Goal: Task Accomplishment & Management: Complete application form

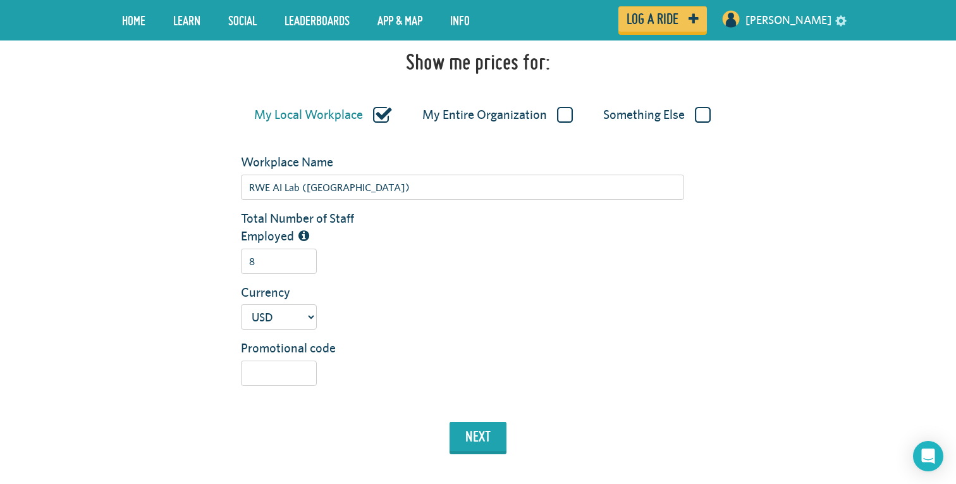
scroll to position [300, 0]
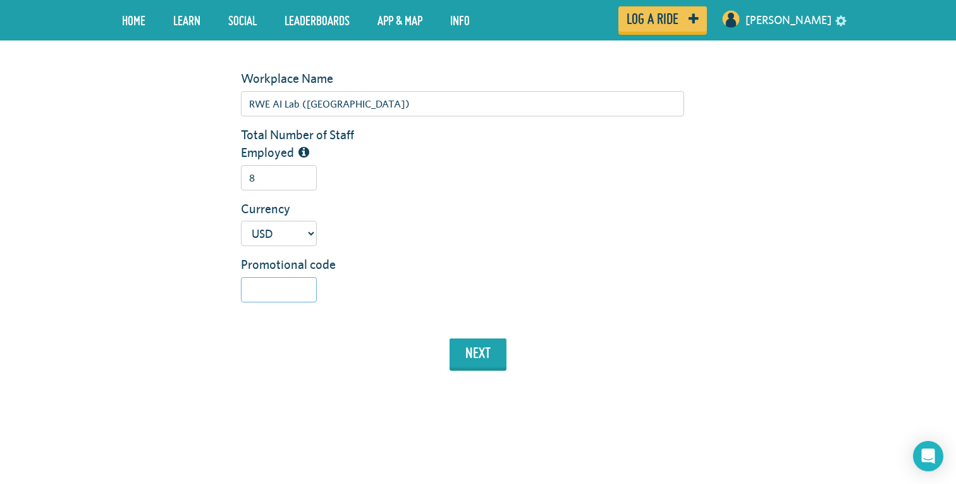
click at [275, 293] on input "Promotional code" at bounding box center [279, 289] width 76 height 25
click at [432, 253] on div "Currency USD GBP AUD NZD EUR CAD" at bounding box center [539, 228] width 616 height 56
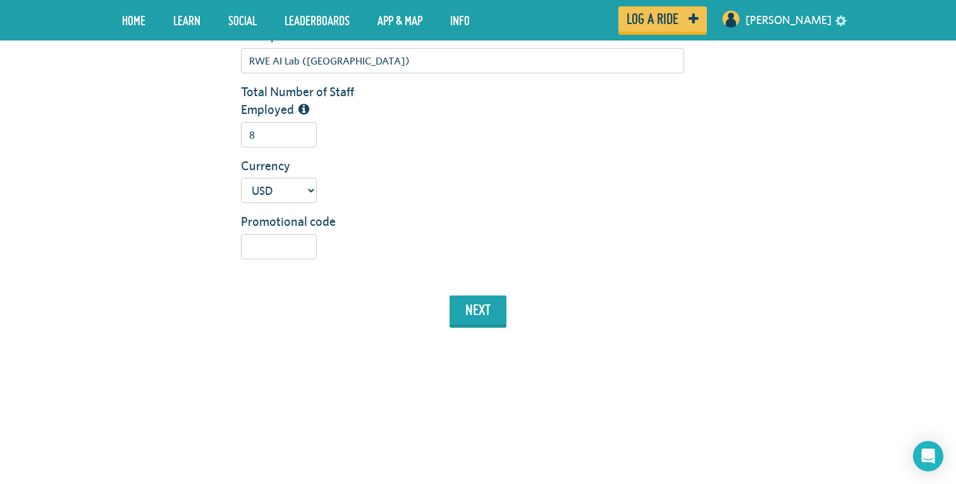
scroll to position [367, 0]
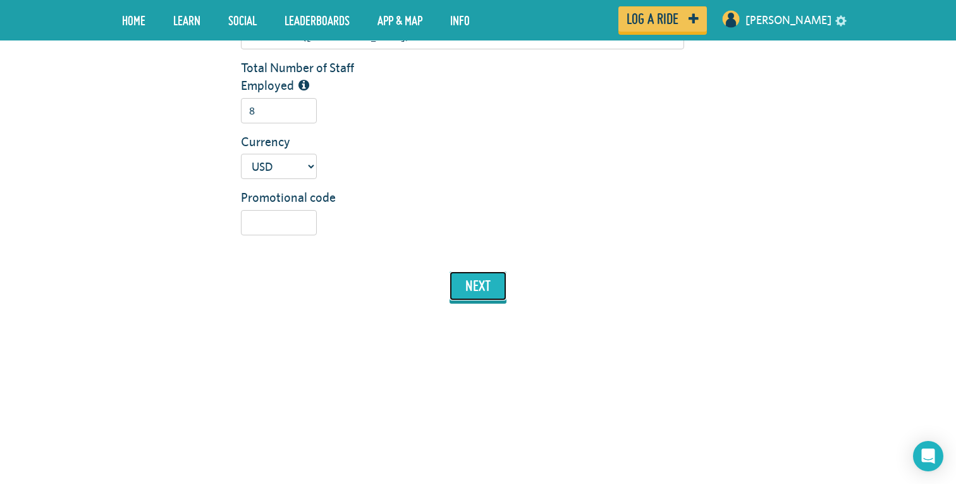
click at [474, 281] on button "next" at bounding box center [478, 285] width 57 height 29
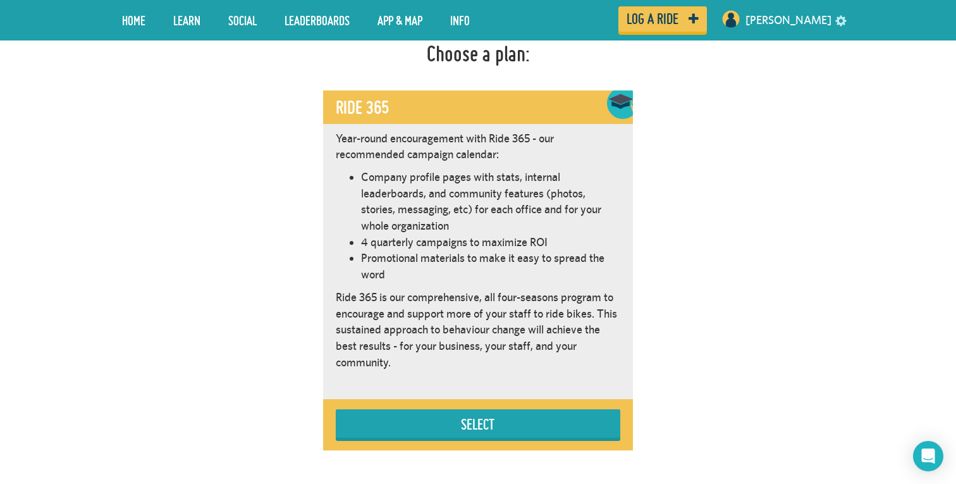
scroll to position [742, 0]
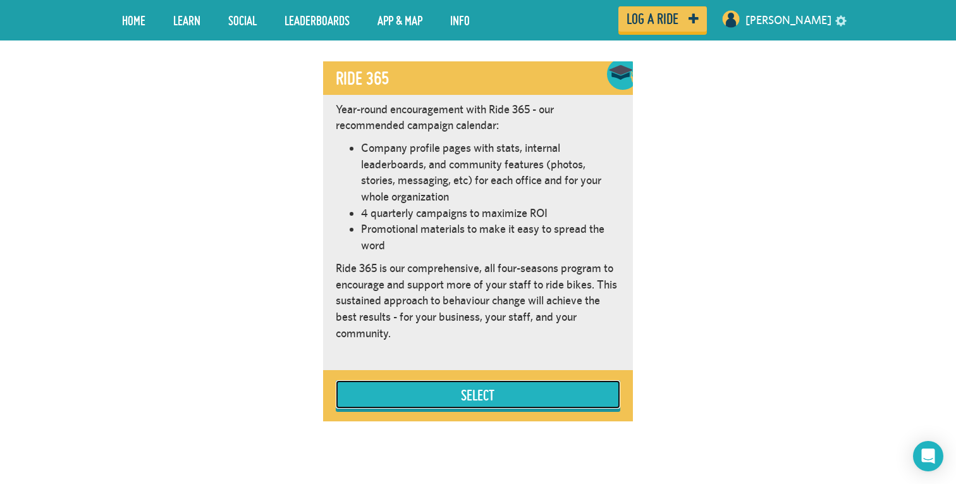
click at [484, 399] on button "Select" at bounding box center [478, 394] width 285 height 28
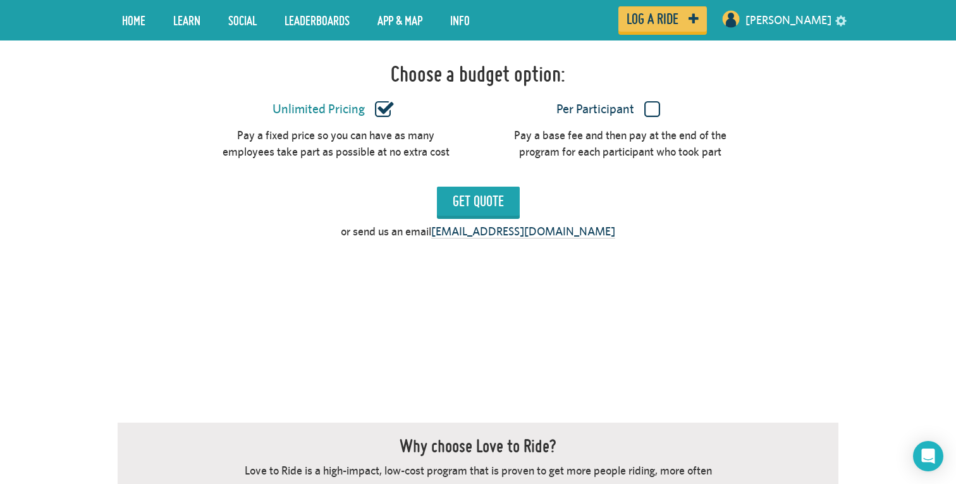
scroll to position [1189, 0]
click at [652, 113] on label "Per Participant" at bounding box center [608, 110] width 239 height 16
click at [0, 0] on input "Per Participant" at bounding box center [0, 0] width 0 height 0
click at [383, 109] on label "Unlimited Pricing" at bounding box center [333, 110] width 239 height 16
click at [0, 0] on input "Unlimited Pricing" at bounding box center [0, 0] width 0 height 0
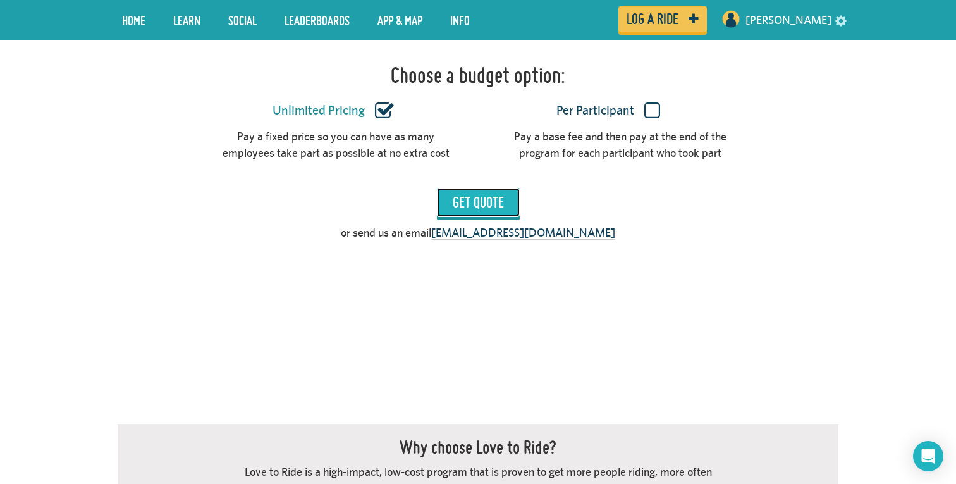
click at [463, 196] on input "Get Quote" at bounding box center [478, 202] width 83 height 29
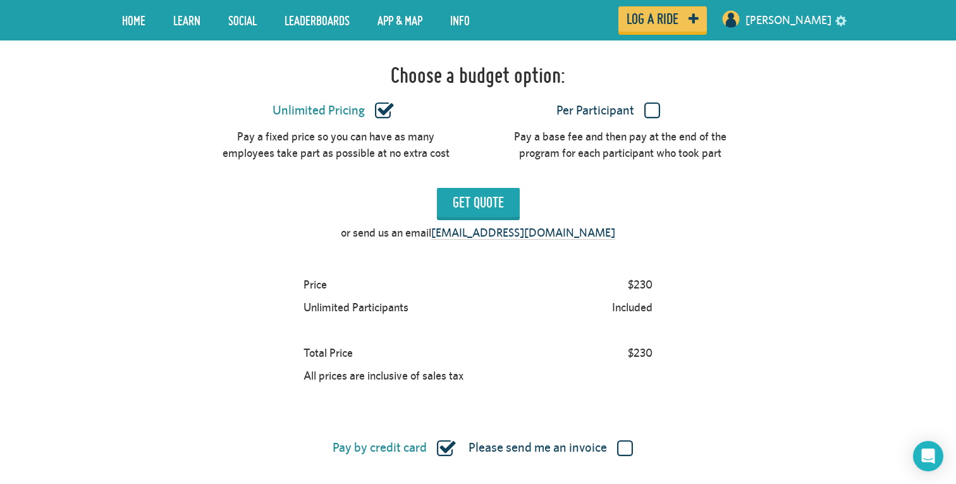
click at [657, 117] on label "Per Participant" at bounding box center [608, 110] width 239 height 16
click at [0, 0] on input "Per Participant" at bounding box center [0, 0] width 0 height 0
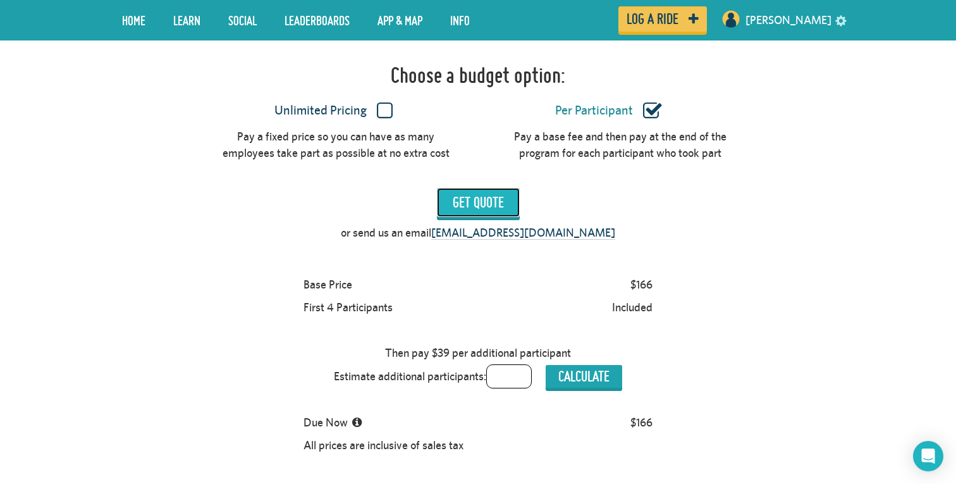
click at [487, 192] on input "Get Quote" at bounding box center [478, 202] width 83 height 29
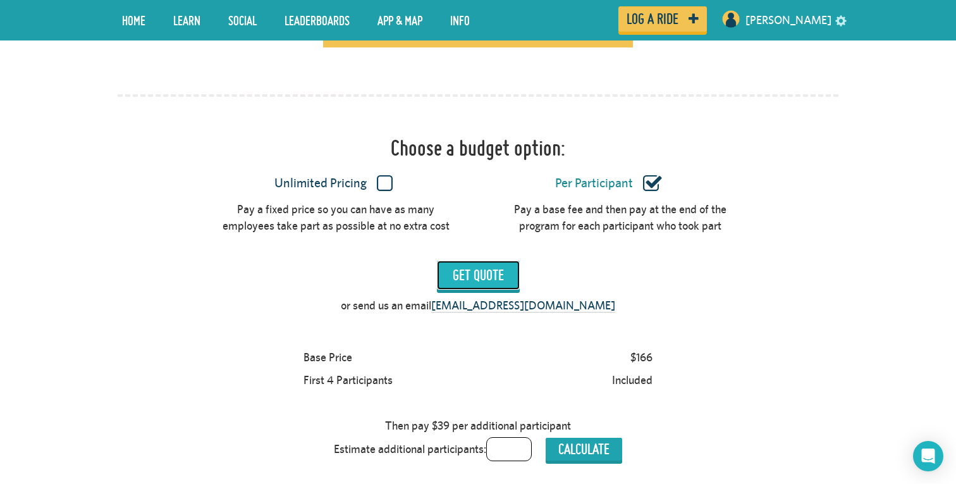
scroll to position [1112, 0]
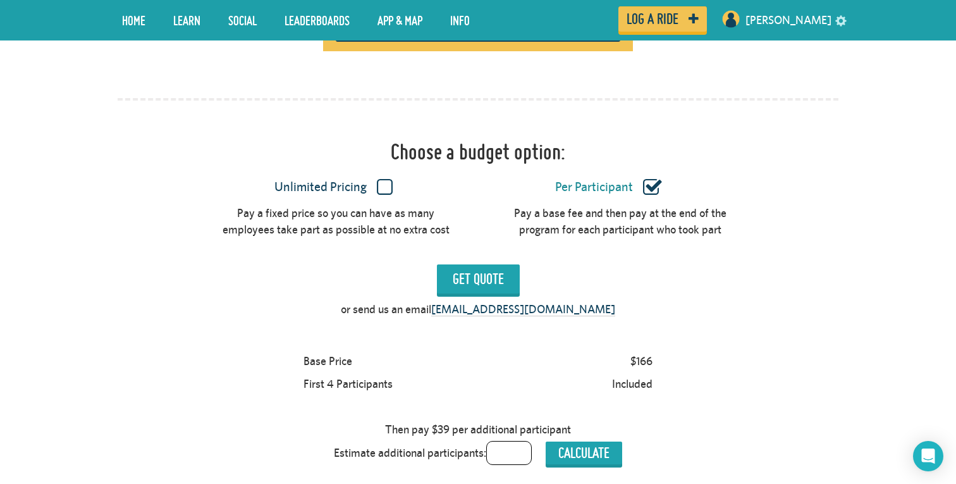
click at [382, 181] on label "Unlimited Pricing" at bounding box center [333, 187] width 239 height 16
click at [0, 0] on input "Unlimited Pricing" at bounding box center [0, 0] width 0 height 0
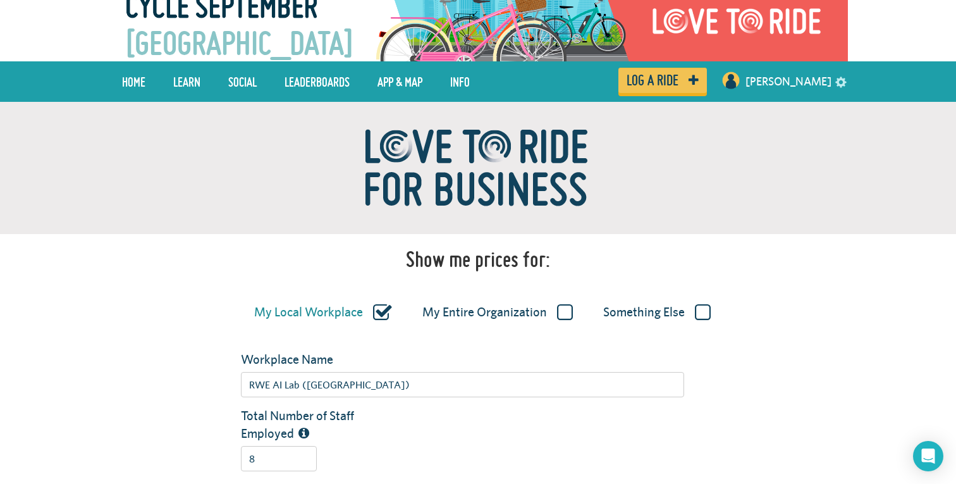
scroll to position [0, 0]
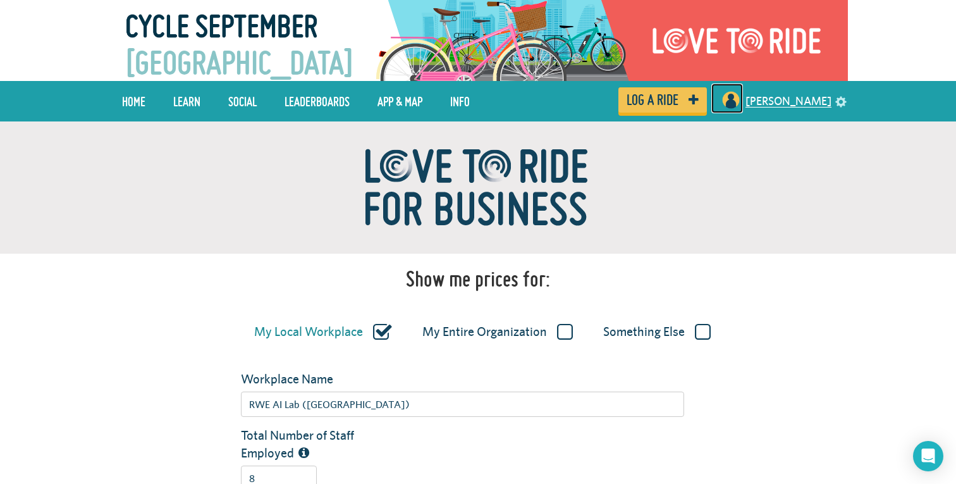
click at [741, 104] on img at bounding box center [731, 100] width 20 height 20
